Goal: Task Accomplishment & Management: Manage account settings

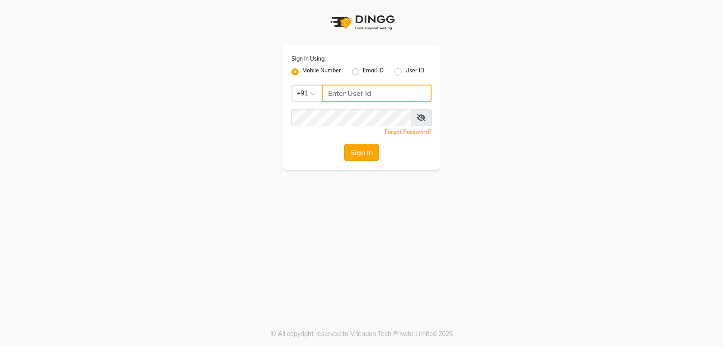
type input "9754977707"
click at [359, 150] on button "Sign In" at bounding box center [361, 152] width 34 height 17
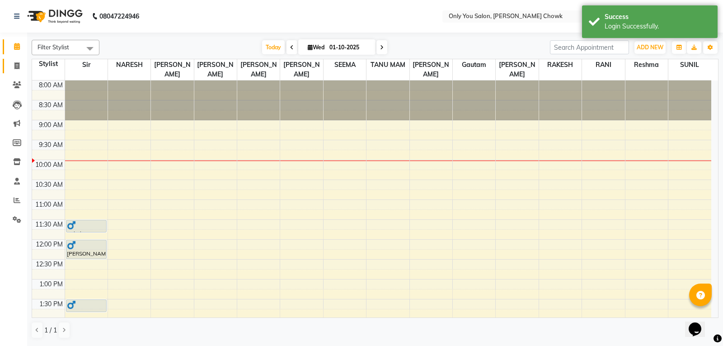
click at [9, 60] on link "Invoice" at bounding box center [14, 66] width 22 height 15
select select "8713"
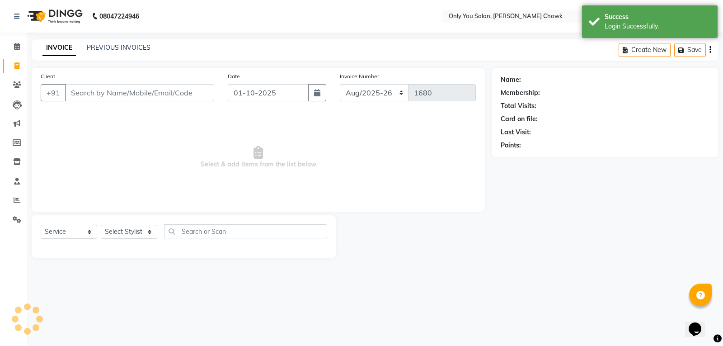
select select "package"
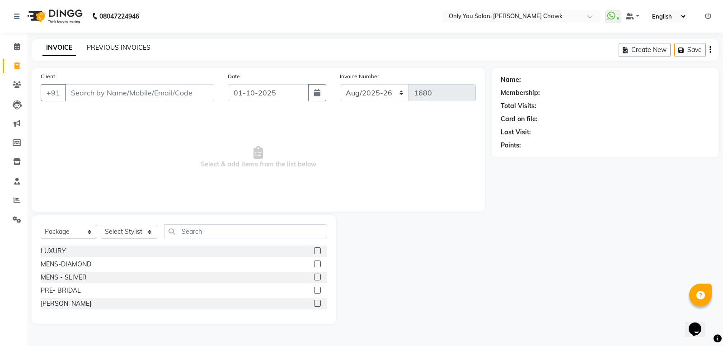
click at [119, 48] on link "PREVIOUS INVOICES" at bounding box center [119, 47] width 64 height 8
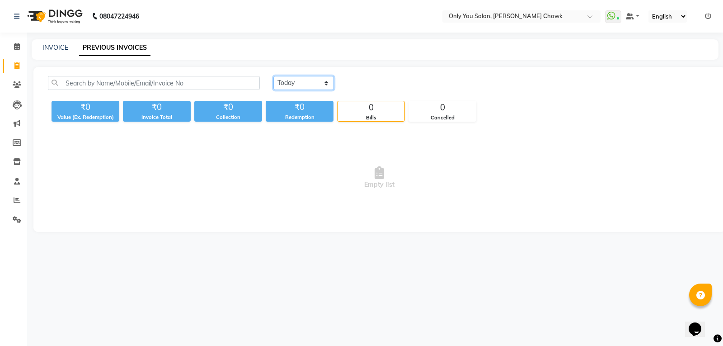
click at [328, 82] on select "[DATE] [DATE] Custom Range" at bounding box center [303, 83] width 61 height 14
click at [18, 45] on icon at bounding box center [17, 46] width 6 height 7
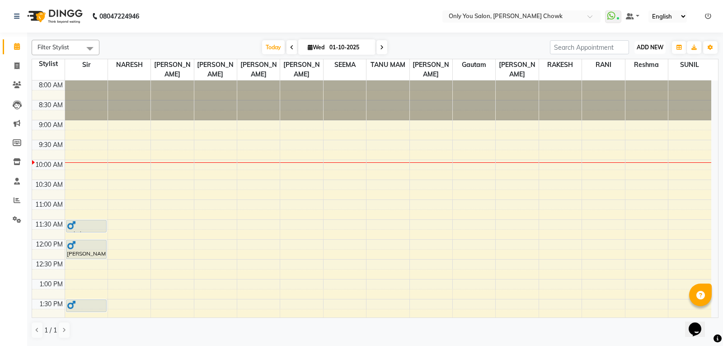
click at [648, 52] on button "ADD NEW Toggle Dropdown" at bounding box center [650, 47] width 31 height 13
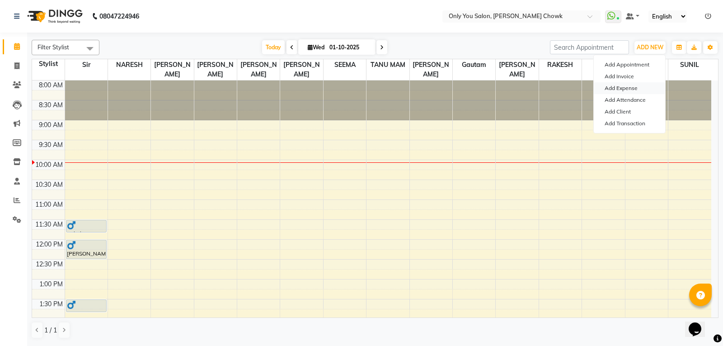
click at [634, 90] on link "Add Expense" at bounding box center [629, 88] width 71 height 12
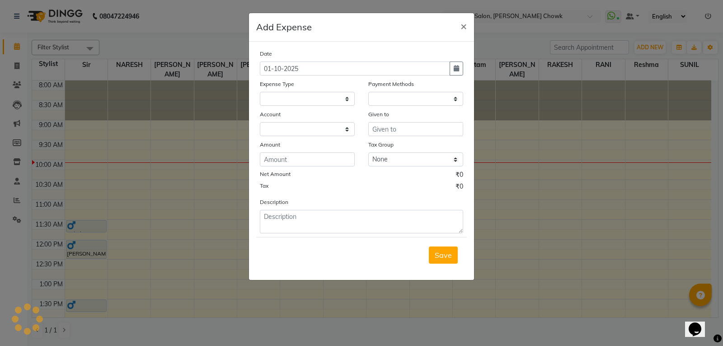
select select
select select "1"
select select "2923"
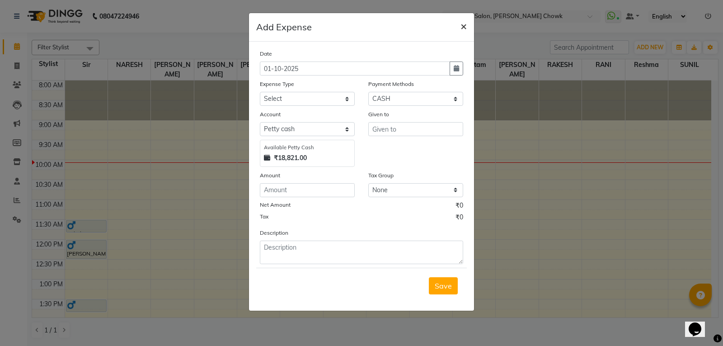
click at [464, 25] on span "×" at bounding box center [464, 26] width 6 height 14
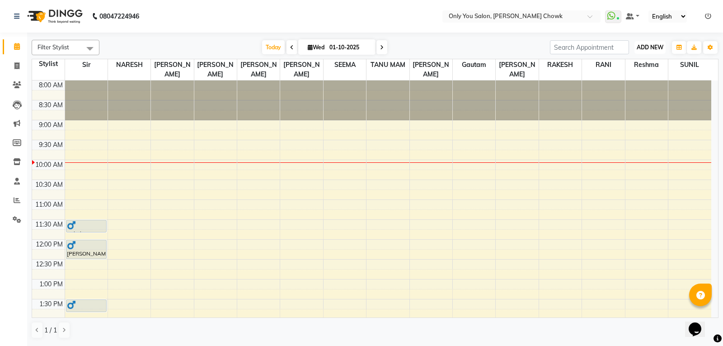
click at [641, 46] on span "ADD NEW" at bounding box center [650, 47] width 27 height 7
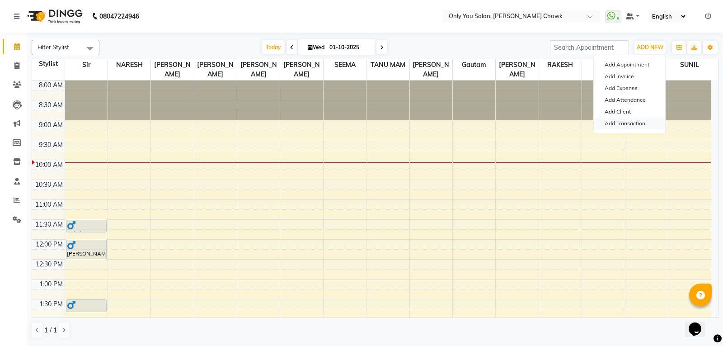
click at [639, 127] on link "Add Transaction" at bounding box center [629, 124] width 71 height 12
select select "direct"
select select
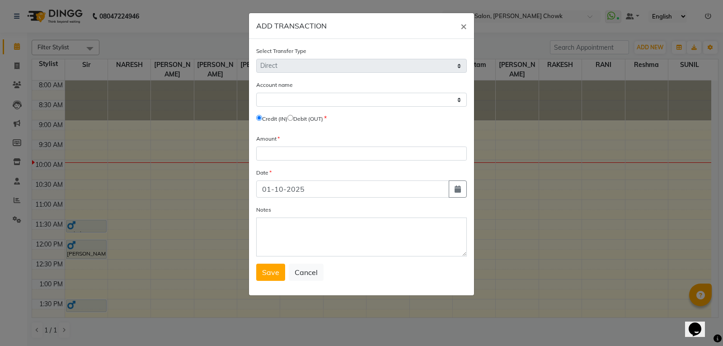
click at [292, 107] on div "Account name Select [PERSON_NAME] Cash Credit (IN) Debit (OUT)" at bounding box center [361, 103] width 211 height 47
click at [313, 101] on select "Select [PERSON_NAME] Cash" at bounding box center [361, 100] width 211 height 14
click at [320, 133] on form "Select Transfer Type Select Direct Internal Account name Select [PERSON_NAME] C…" at bounding box center [361, 163] width 211 height 235
click at [293, 120] on input "radio" at bounding box center [291, 118] width 6 height 6
radio input "true"
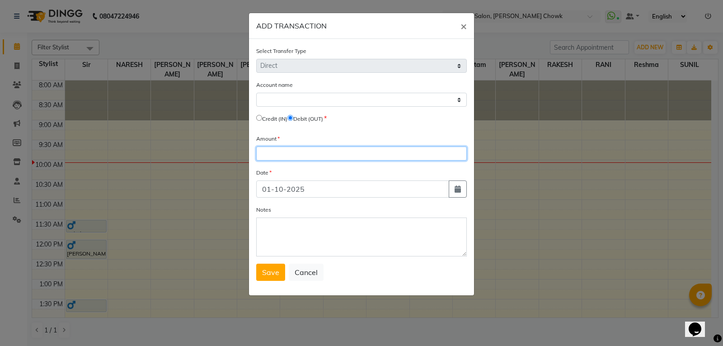
click at [292, 151] on input "number" at bounding box center [361, 153] width 211 height 14
click at [278, 273] on span "Save" at bounding box center [270, 272] width 17 height 9
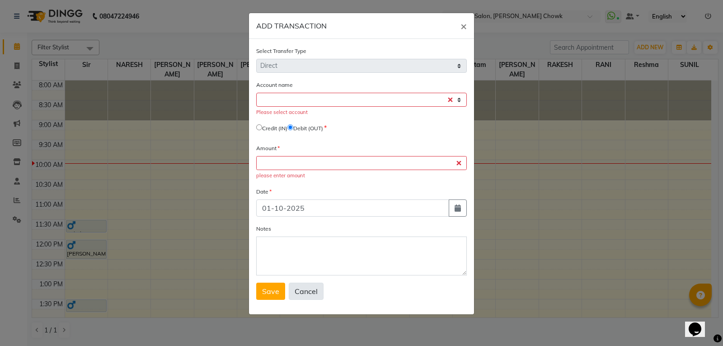
click at [305, 295] on button "Cancel" at bounding box center [306, 291] width 35 height 17
select select
radio input "false"
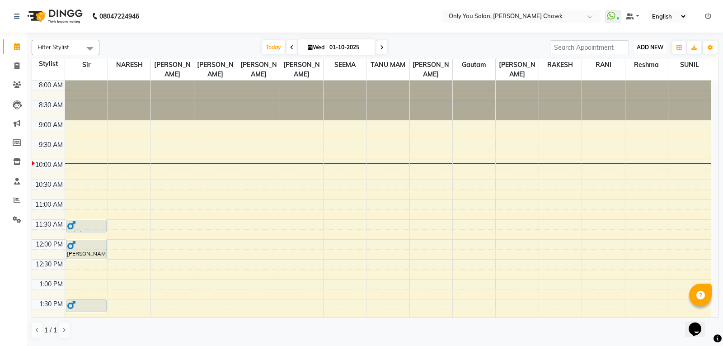
click at [655, 49] on span "ADD NEW" at bounding box center [650, 47] width 27 height 7
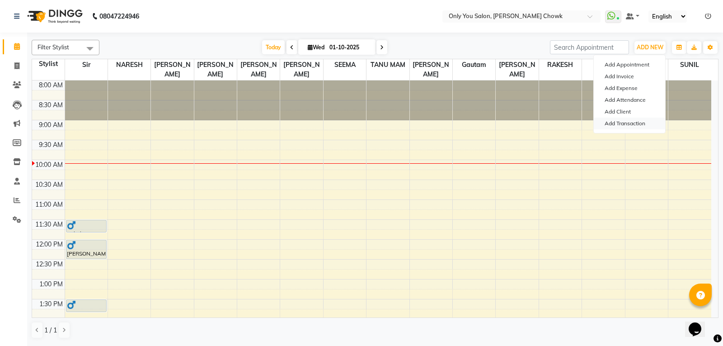
click at [626, 126] on link "Add Transaction" at bounding box center [629, 124] width 71 height 12
select select "direct"
select select
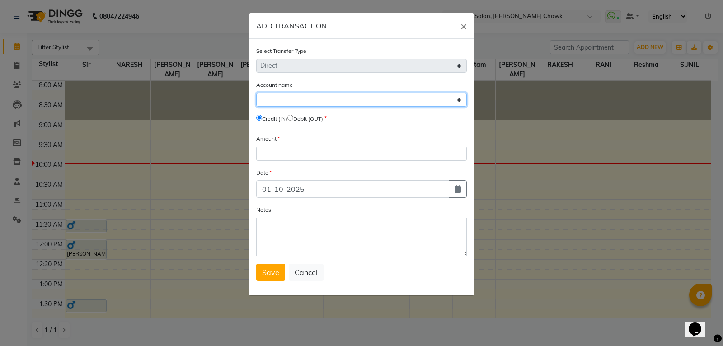
click at [441, 101] on select "Select [PERSON_NAME] Cash" at bounding box center [361, 100] width 211 height 14
click at [334, 133] on form "Select Transfer Type Select Direct Internal Account name Select [PERSON_NAME] C…" at bounding box center [361, 163] width 211 height 235
click at [293, 118] on input "radio" at bounding box center [291, 118] width 6 height 6
radio input "true"
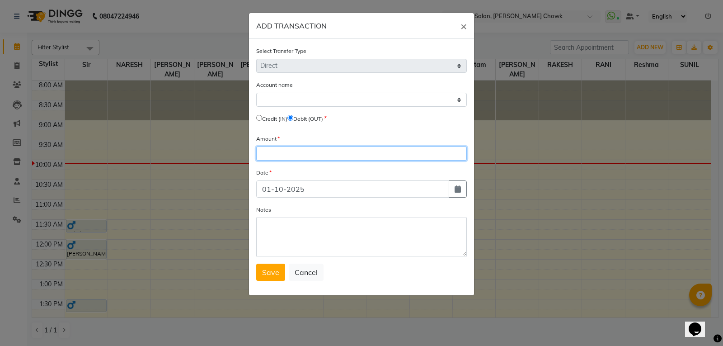
click at [288, 157] on input "number" at bounding box center [361, 153] width 211 height 14
click at [523, 205] on ngb-modal-window "ADD TRANSACTION × Select Transfer Type Select Direct Internal Account name Sele…" at bounding box center [361, 173] width 723 height 346
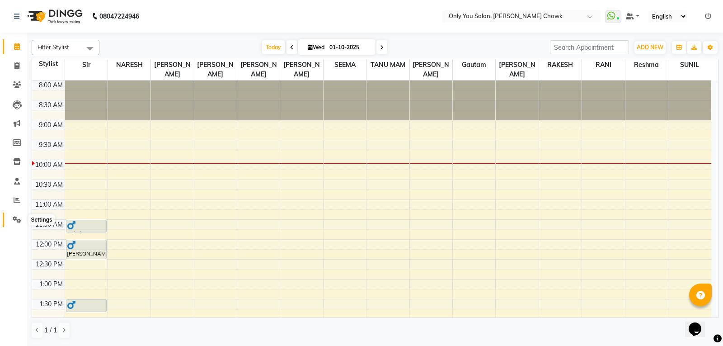
click at [17, 218] on icon at bounding box center [17, 219] width 9 height 7
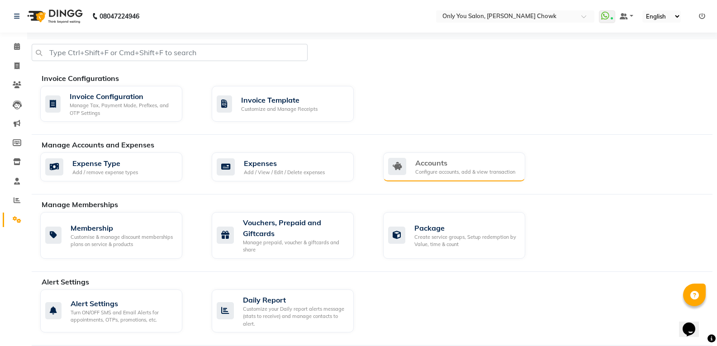
click at [433, 164] on div "Accounts" at bounding box center [465, 162] width 100 height 11
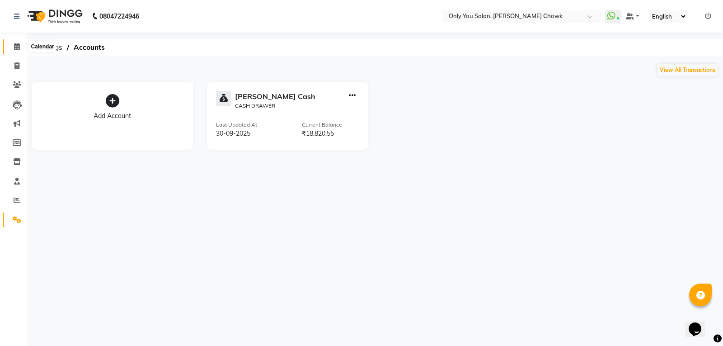
click at [17, 48] on icon at bounding box center [17, 46] width 6 height 7
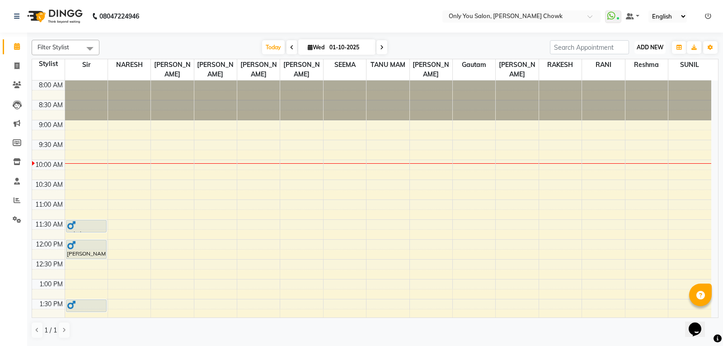
click at [647, 50] on span "ADD NEW" at bounding box center [650, 47] width 27 height 7
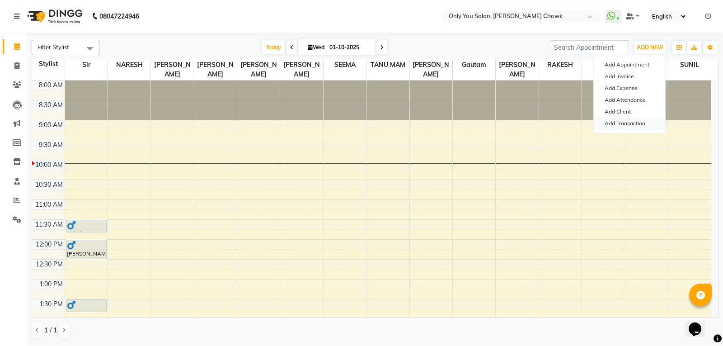
click at [637, 123] on link "Add Transaction" at bounding box center [629, 124] width 71 height 12
select select "direct"
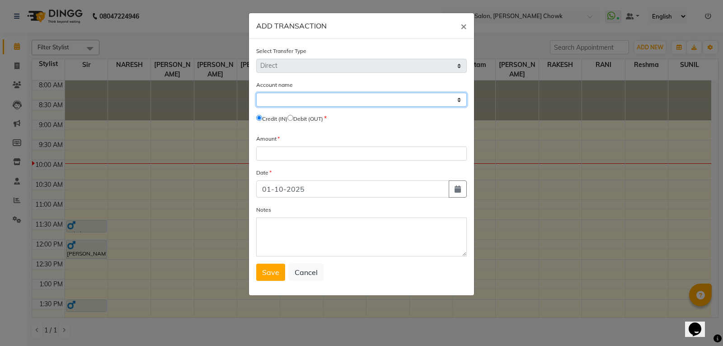
click at [296, 105] on select "Select [PERSON_NAME] Cash" at bounding box center [361, 100] width 211 height 14
select select "2923"
click at [256, 93] on select "Select [PERSON_NAME] Cash" at bounding box center [361, 100] width 211 height 14
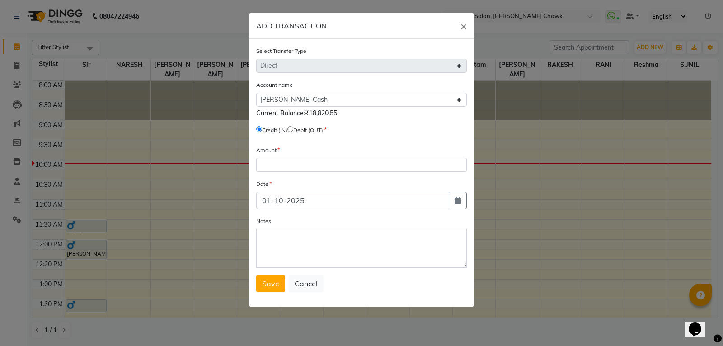
click at [293, 128] on input "radio" at bounding box center [291, 129] width 6 height 6
radio input "true"
click at [285, 165] on input "number" at bounding box center [361, 165] width 211 height 14
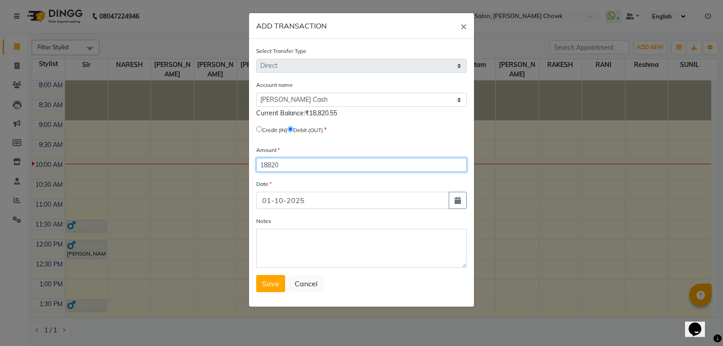
type input "18820"
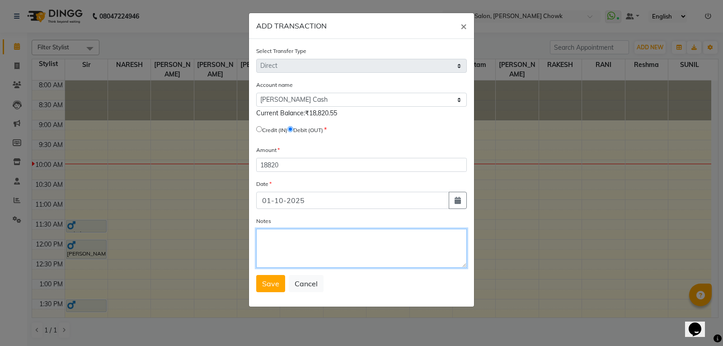
click at [268, 242] on textarea "Notes" at bounding box center [361, 248] width 211 height 39
type textarea "debit"
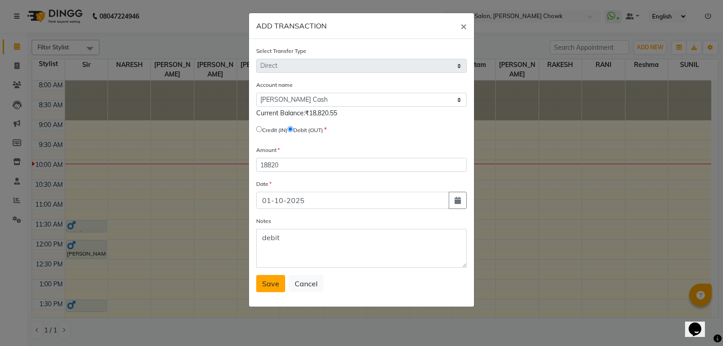
click at [275, 285] on span "Save" at bounding box center [270, 283] width 17 height 9
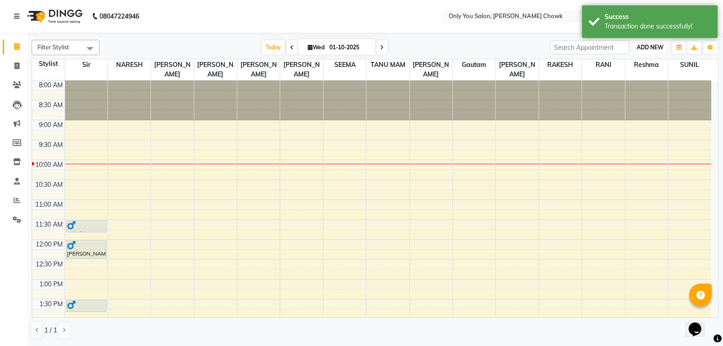
click at [650, 44] on span "ADD NEW" at bounding box center [650, 47] width 27 height 7
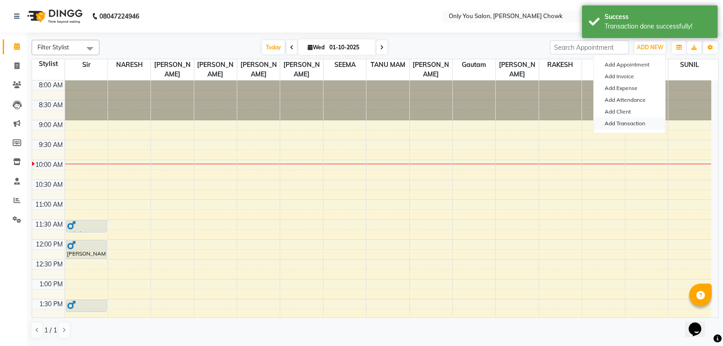
click at [629, 124] on link "Add Transaction" at bounding box center [629, 124] width 71 height 12
select select "direct"
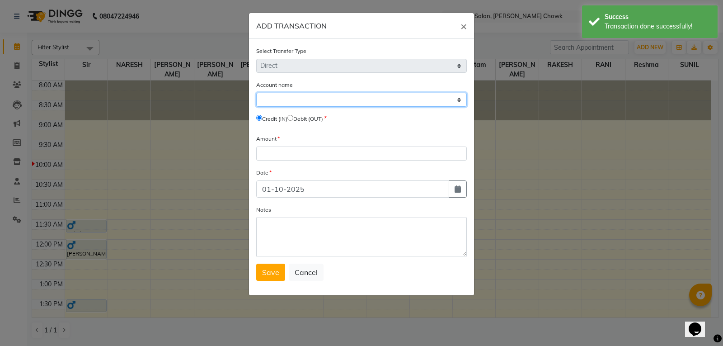
click at [278, 101] on select "Select [PERSON_NAME] Cash" at bounding box center [361, 100] width 211 height 14
select select "2923"
click at [256, 93] on select "Select [PERSON_NAME] Cash" at bounding box center [361, 100] width 211 height 14
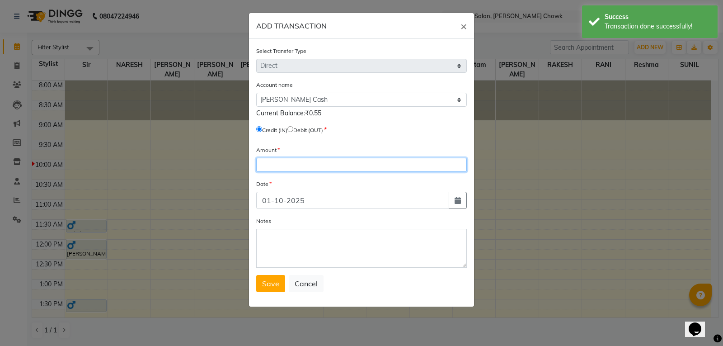
click at [272, 161] on input "number" at bounding box center [361, 165] width 211 height 14
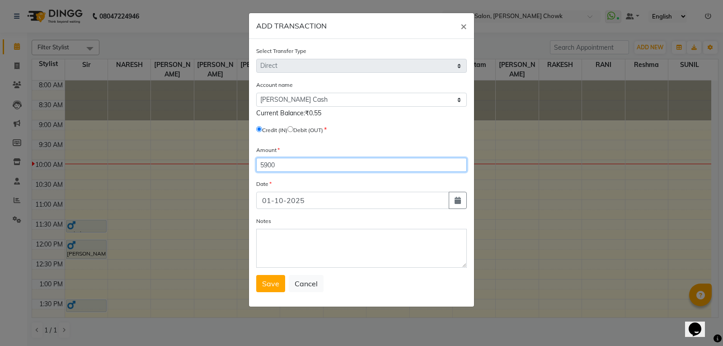
type input "5900"
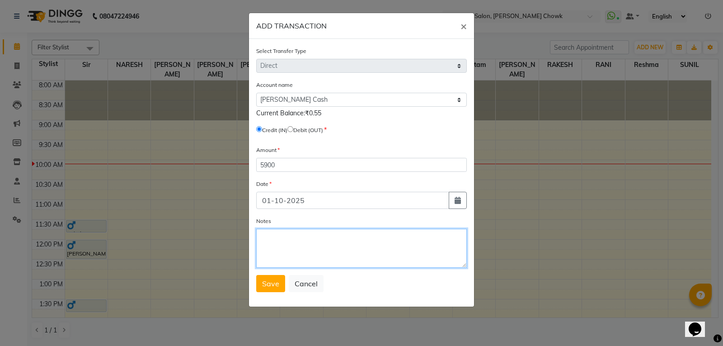
click at [264, 238] on textarea "Notes" at bounding box center [361, 248] width 211 height 39
type textarea "opening balance"
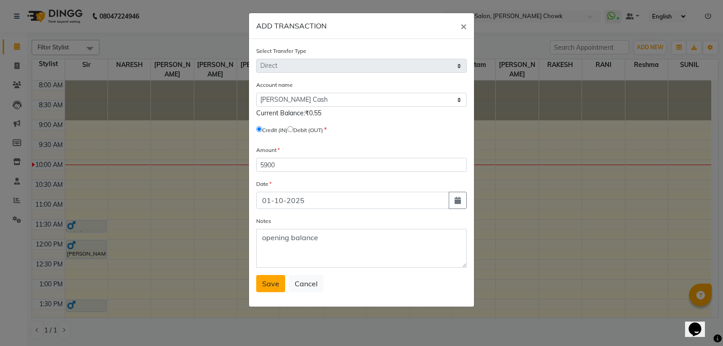
click at [275, 283] on span "Save" at bounding box center [270, 283] width 17 height 9
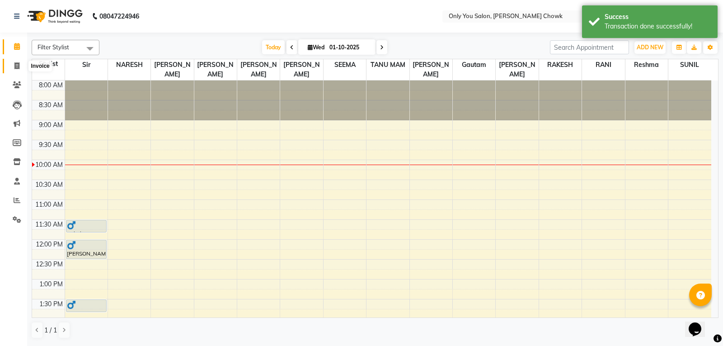
click at [15, 66] on icon at bounding box center [16, 65] width 5 height 7
select select "8713"
select select "service"
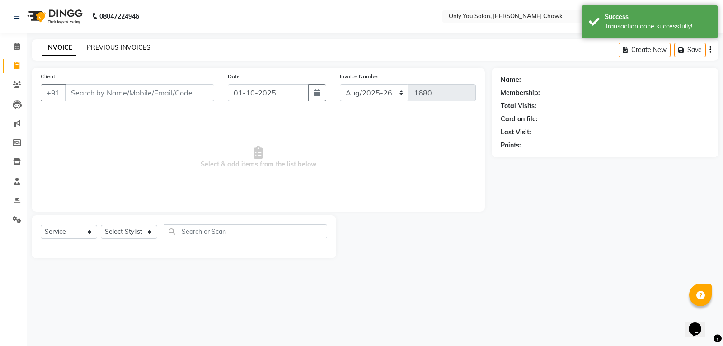
click at [127, 44] on link "PREVIOUS INVOICES" at bounding box center [119, 47] width 64 height 8
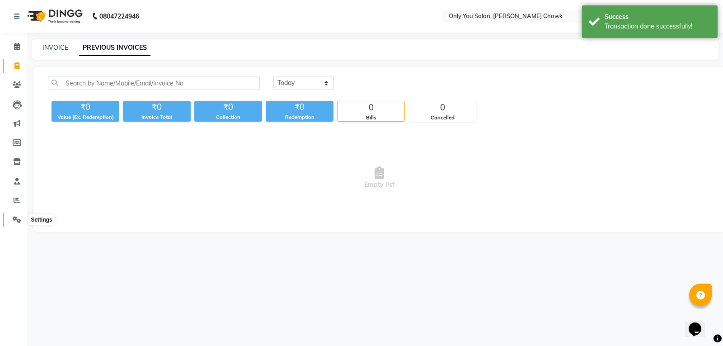
click at [15, 215] on span at bounding box center [17, 220] width 16 height 10
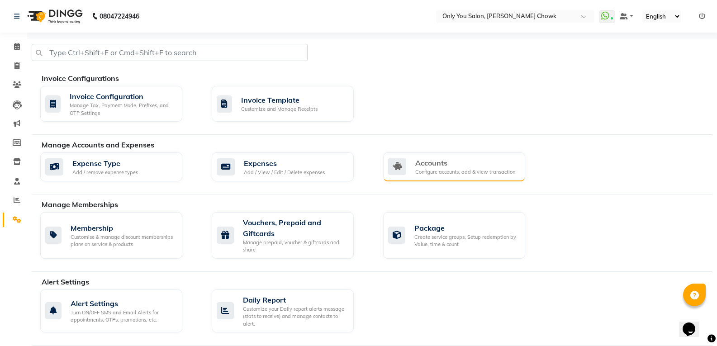
click at [484, 170] on div "Configure accounts, add & view transaction" at bounding box center [465, 172] width 100 height 8
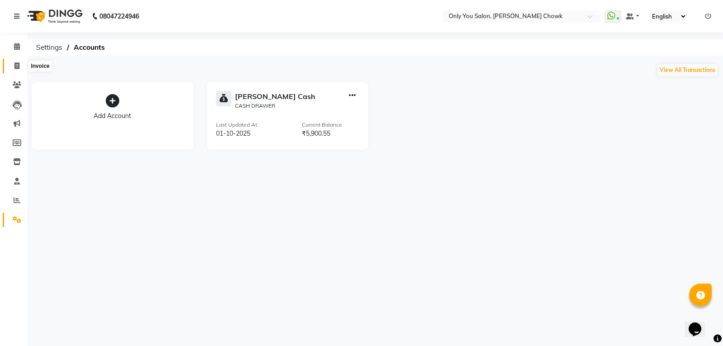
click at [16, 61] on span at bounding box center [17, 66] width 16 height 10
select select "service"
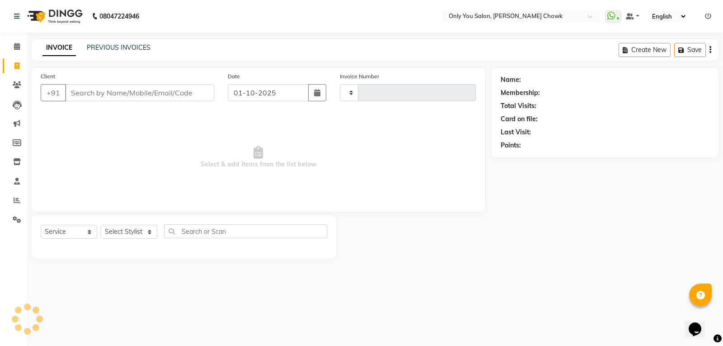
type input "1680"
select select "8713"
select select "package"
